Goal: Check status: Check status

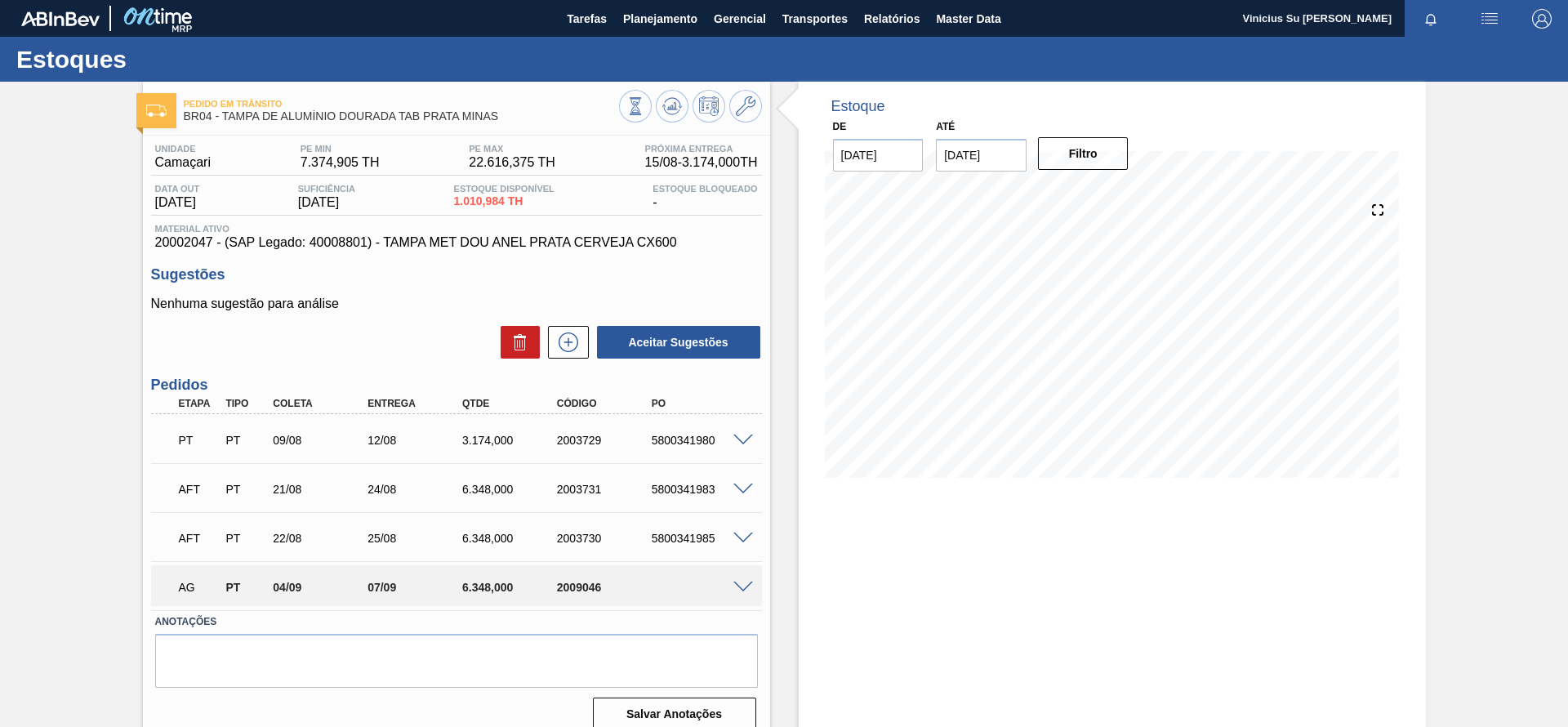
click at [735, 582] on span at bounding box center [743, 587] width 20 height 12
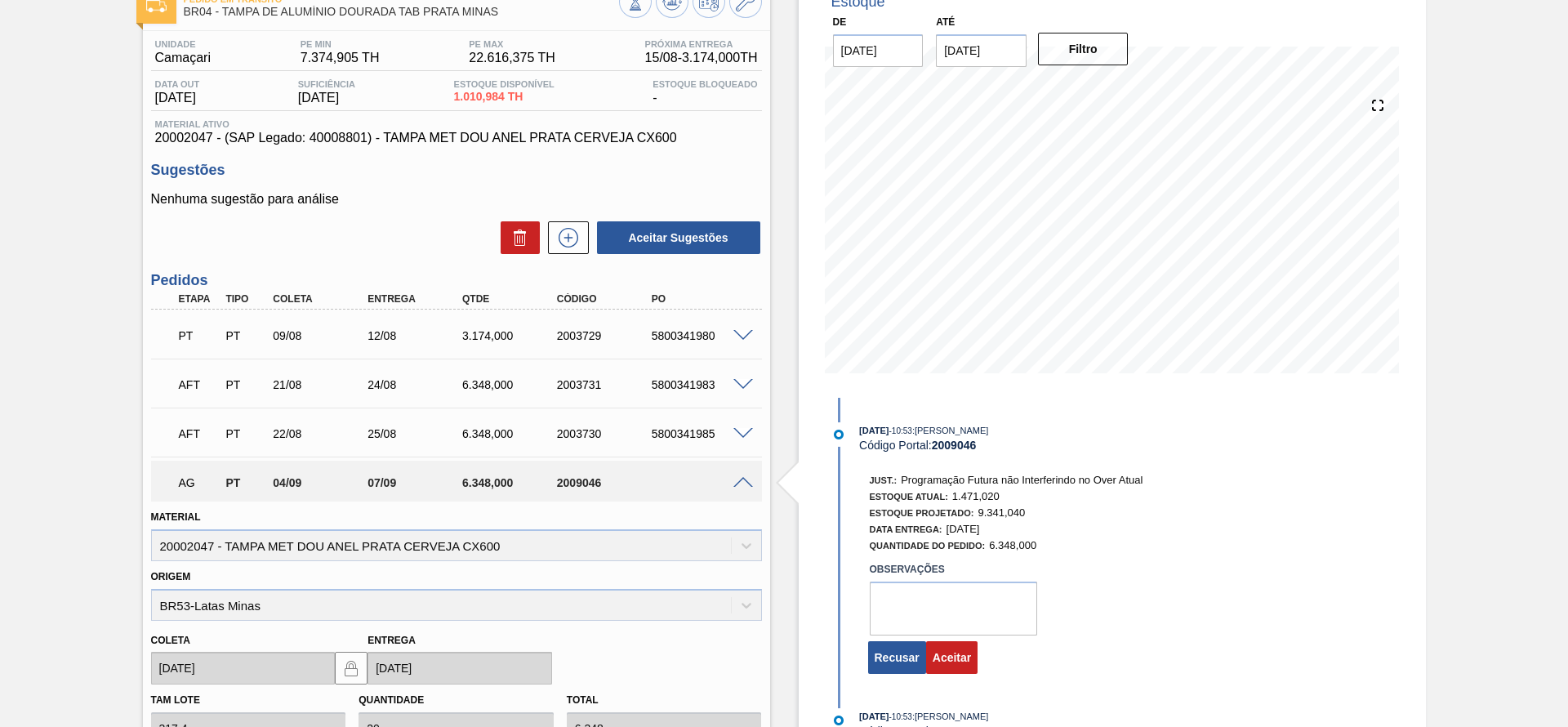
scroll to position [107, 0]
click at [940, 648] on button "Aceitar" at bounding box center [952, 654] width 52 height 33
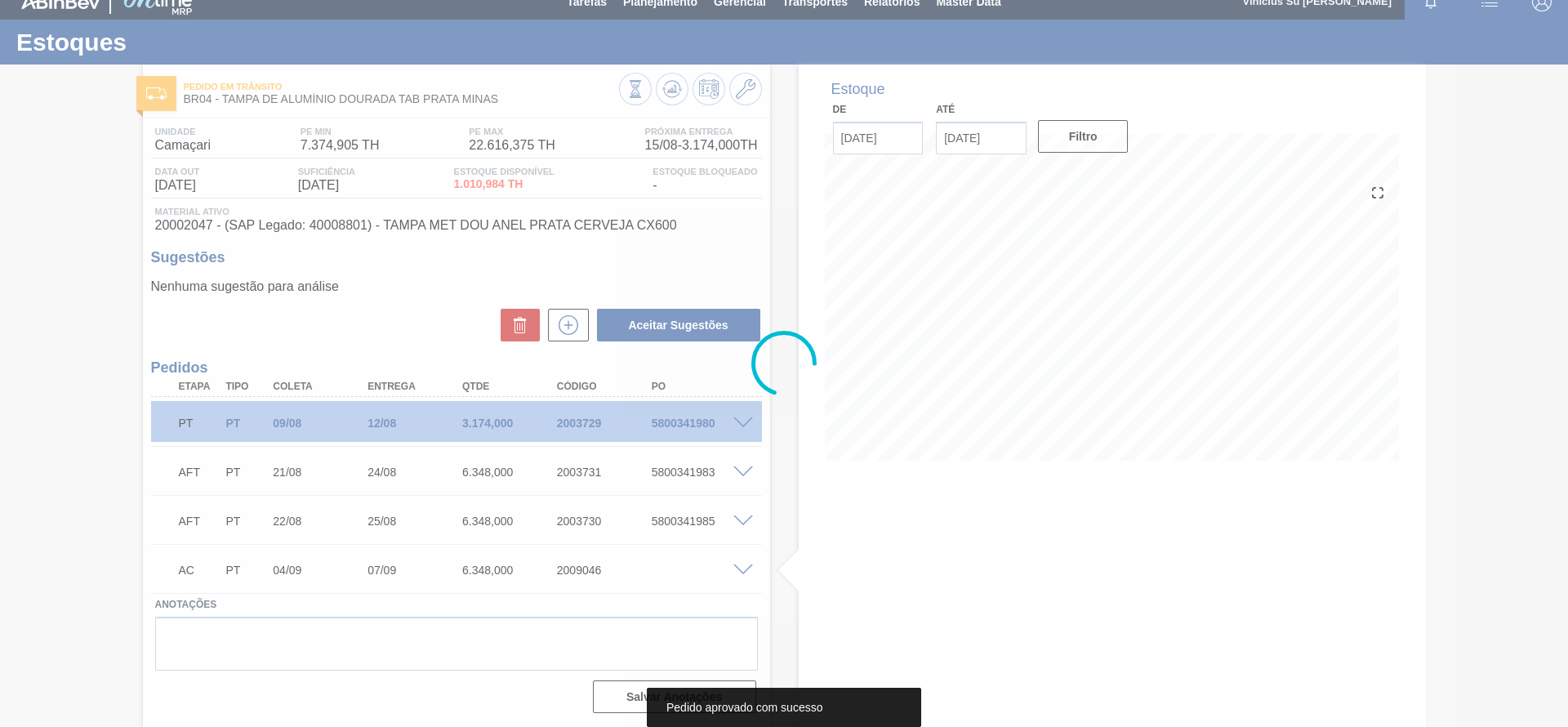
scroll to position [17, 0]
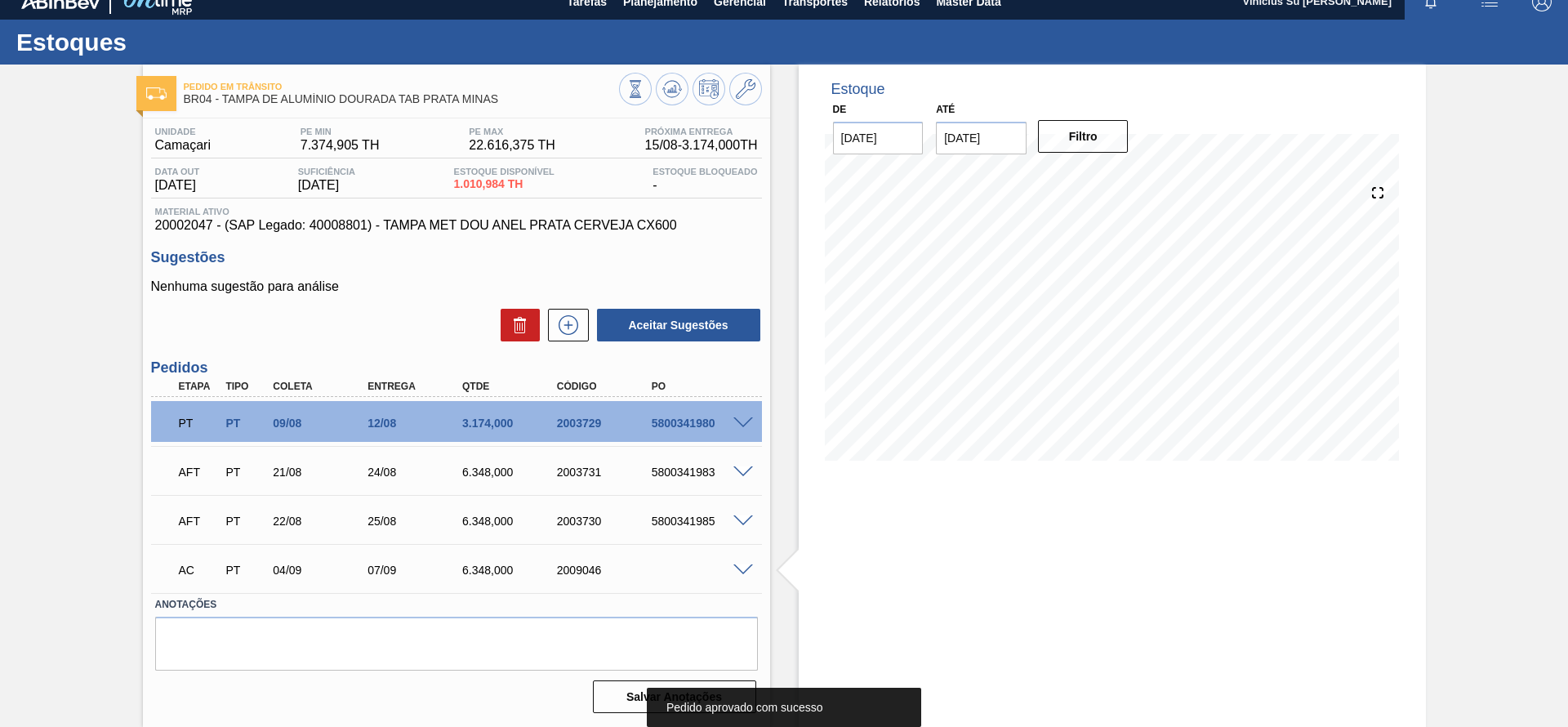
click at [995, 131] on input "31/10/2025" at bounding box center [981, 138] width 91 height 33
click at [776, 308] on div "Estoque De 15/08/2025 Até 31/10/2025 Filtro 23/08 Projeção de Estoque -672.148 …" at bounding box center [1098, 395] width 655 height 662
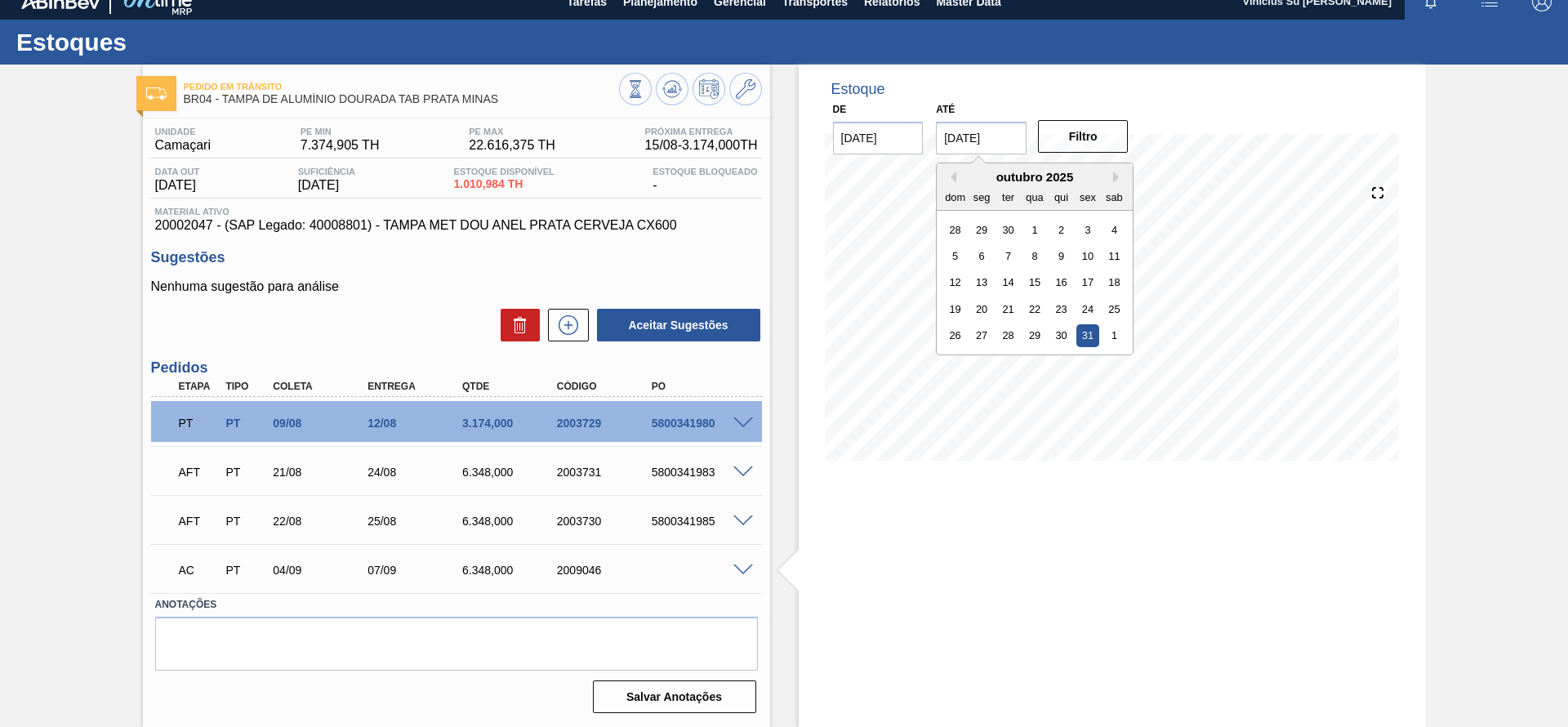
click at [1005, 150] on input "31/10/2025" at bounding box center [981, 138] width 91 height 33
click at [1081, 333] on div "31" at bounding box center [1088, 336] width 22 height 22
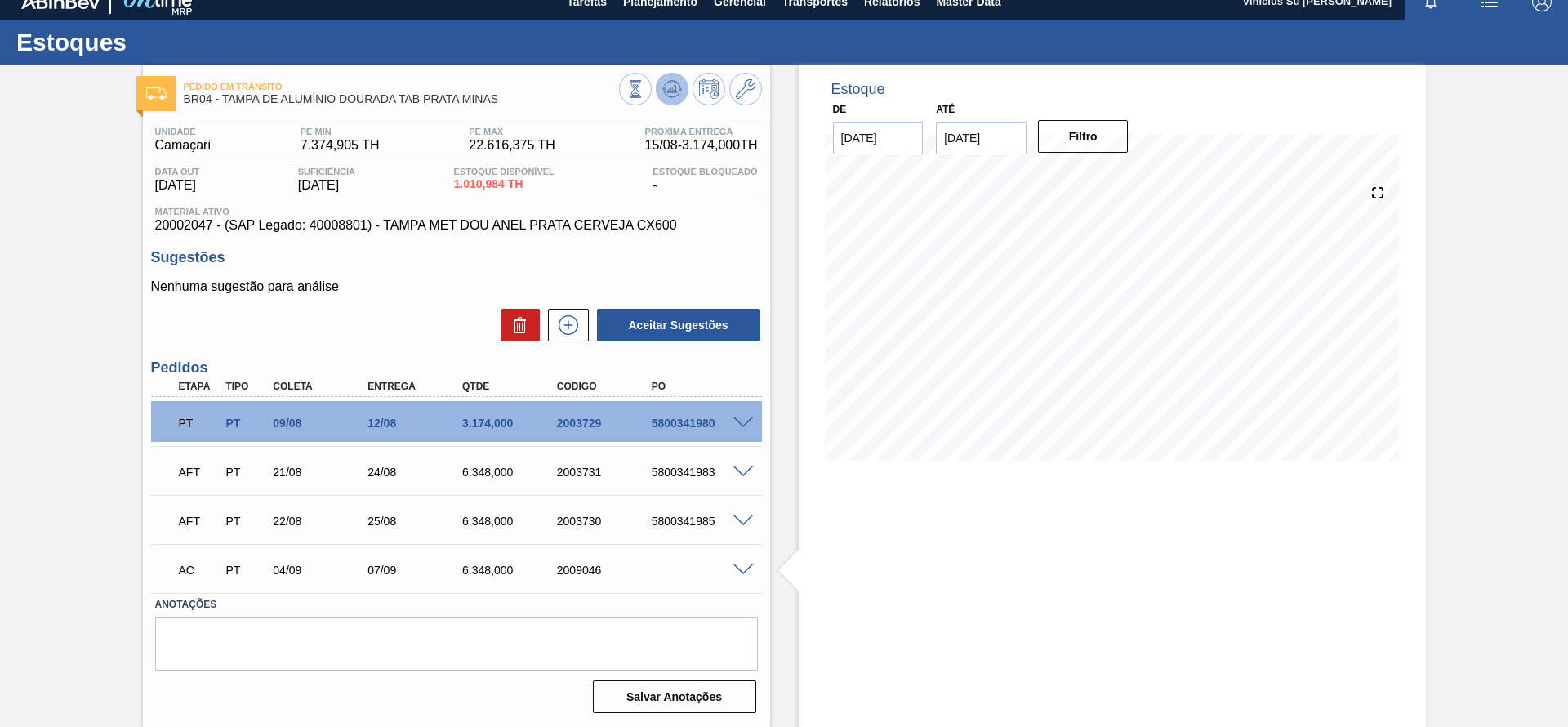
click at [674, 96] on icon at bounding box center [671, 93] width 16 height 8
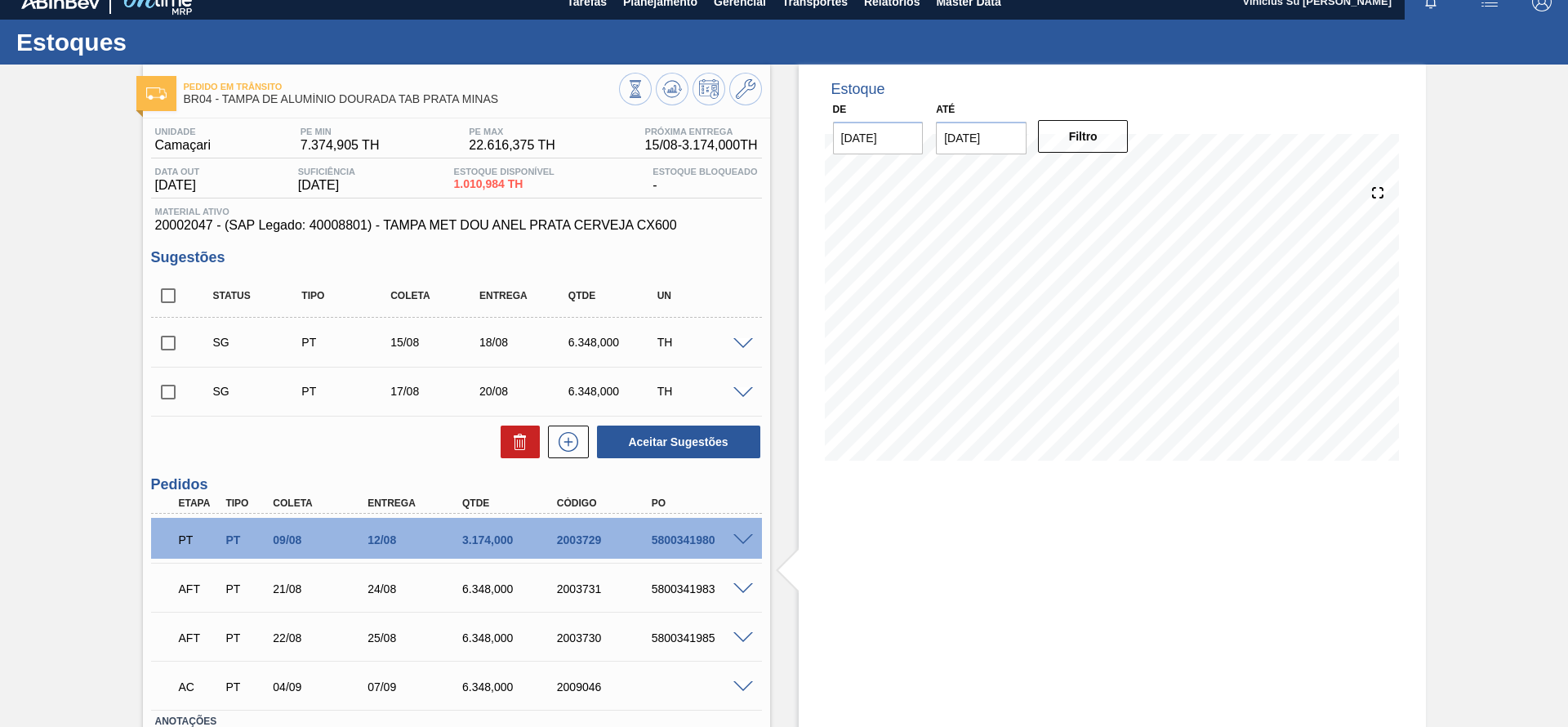
click at [168, 292] on input "checkbox" at bounding box center [168, 296] width 34 height 34
checkbox input "true"
click at [507, 440] on button at bounding box center [519, 441] width 39 height 33
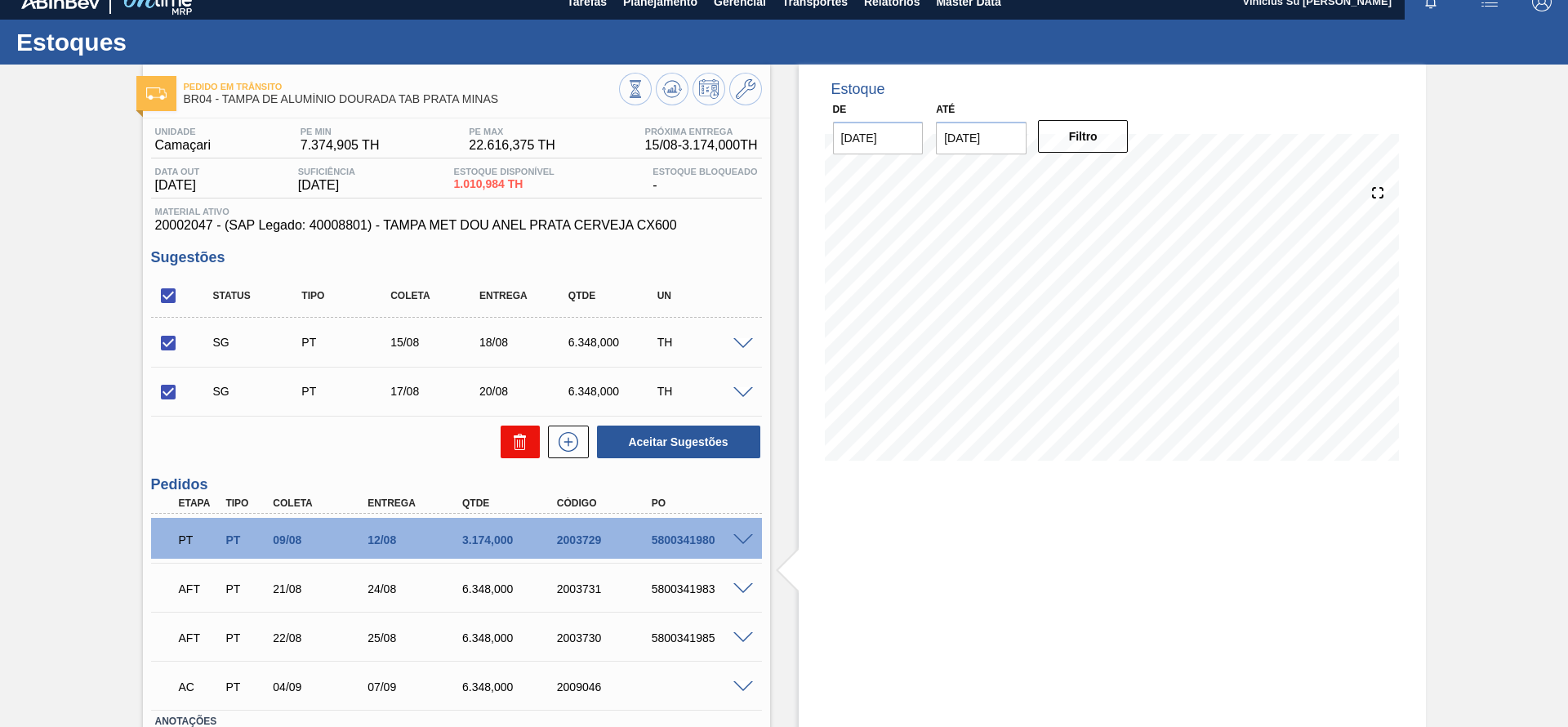
checkbox input "false"
